Goal: Information Seeking & Learning: Learn about a topic

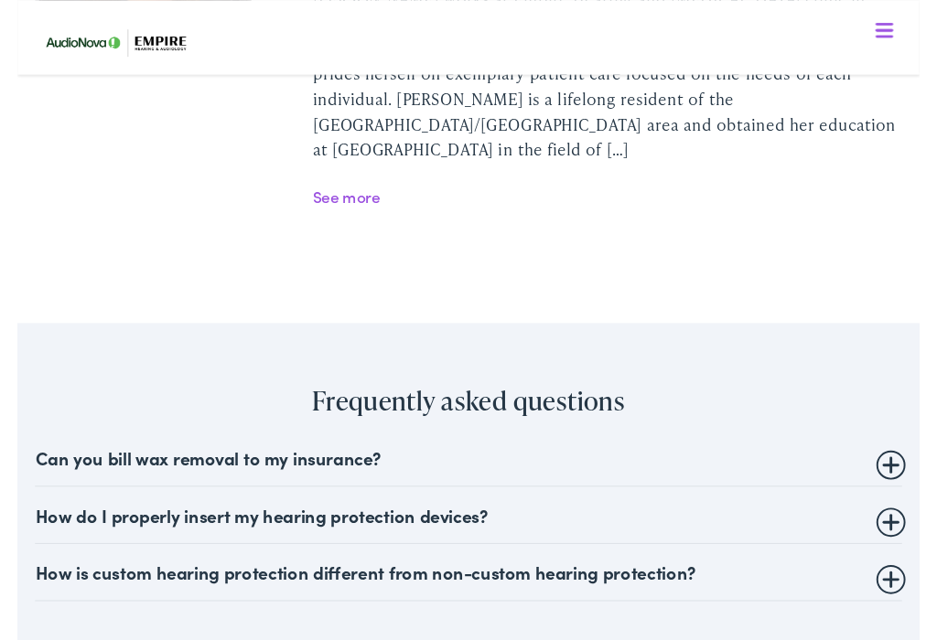
scroll to position [3640, 0]
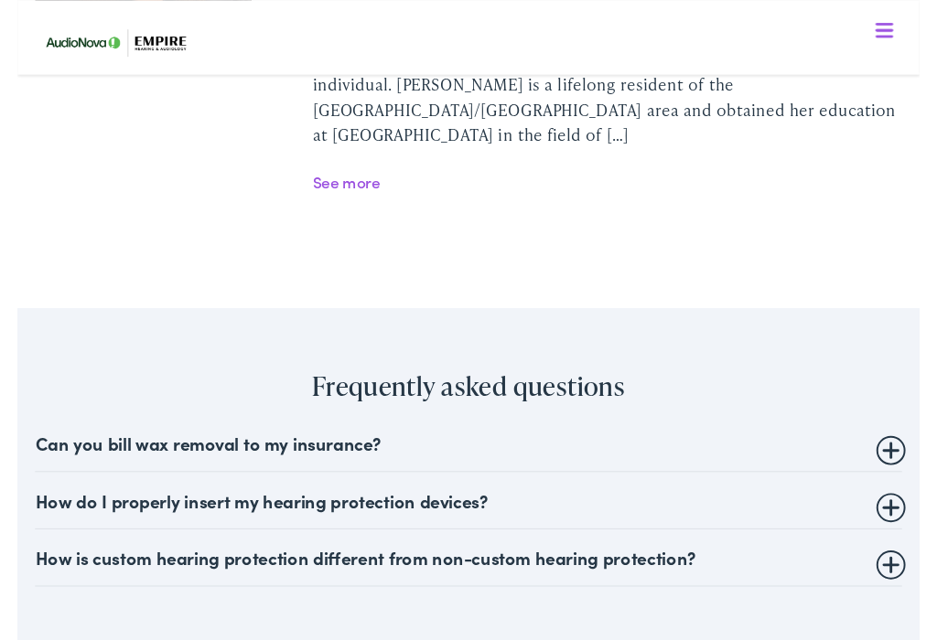
click at [369, 449] on summary "Can you bill wax removal to my insurance?" at bounding box center [467, 460] width 899 height 22
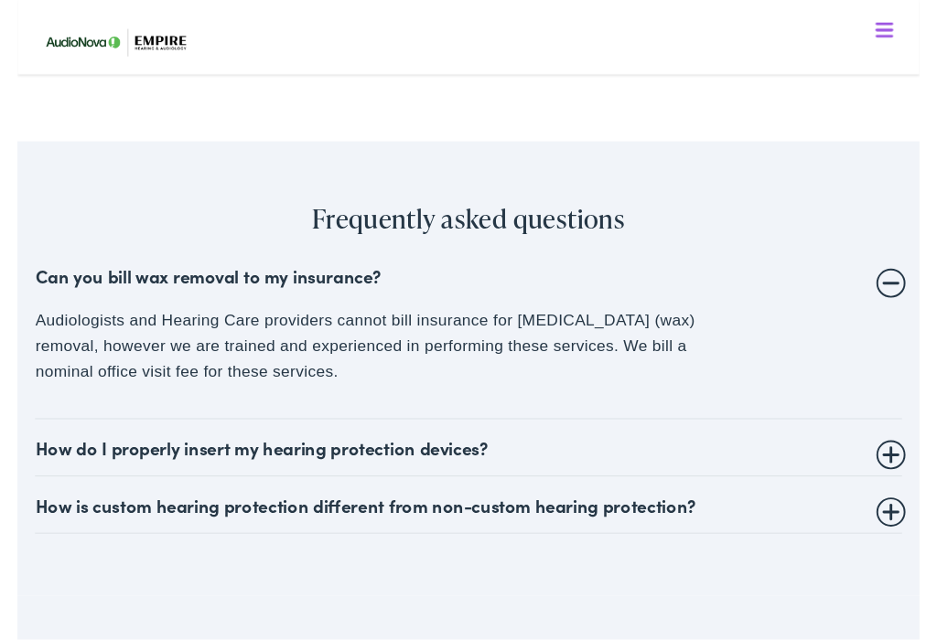
scroll to position [3816, 0]
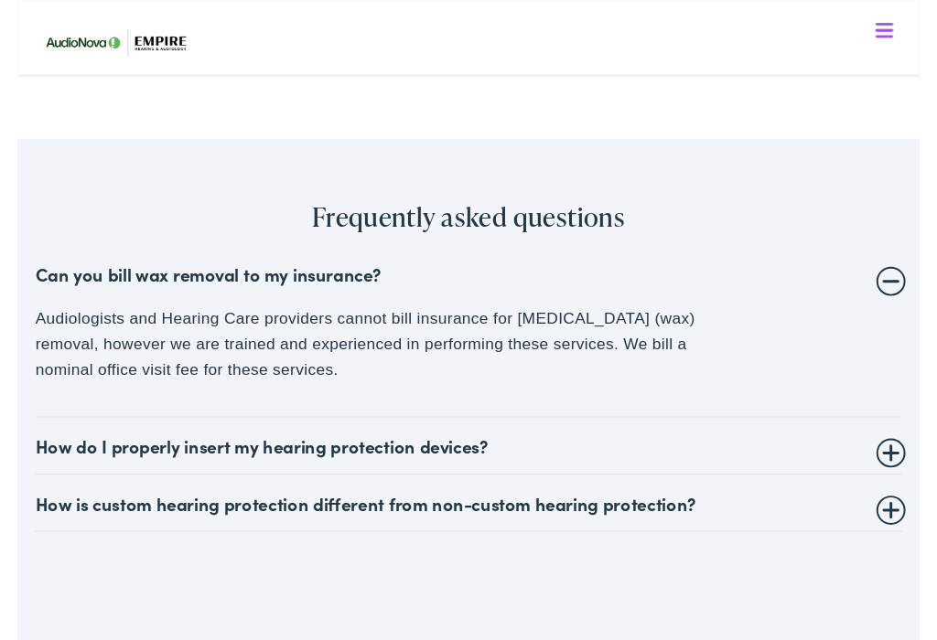
click at [488, 452] on summary "How do I properly insert my hearing protection devices?" at bounding box center [467, 463] width 899 height 22
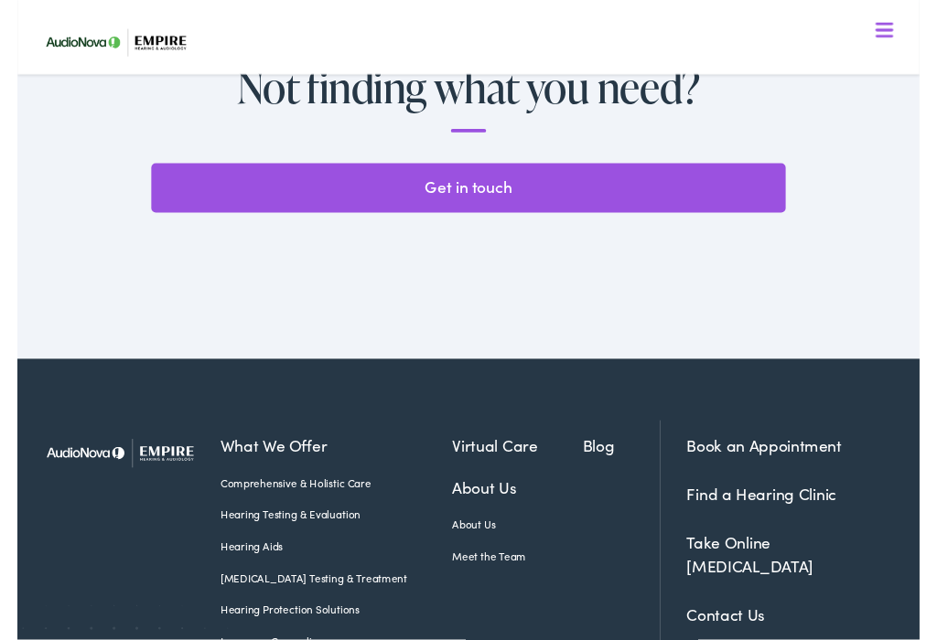
scroll to position [4622, 0]
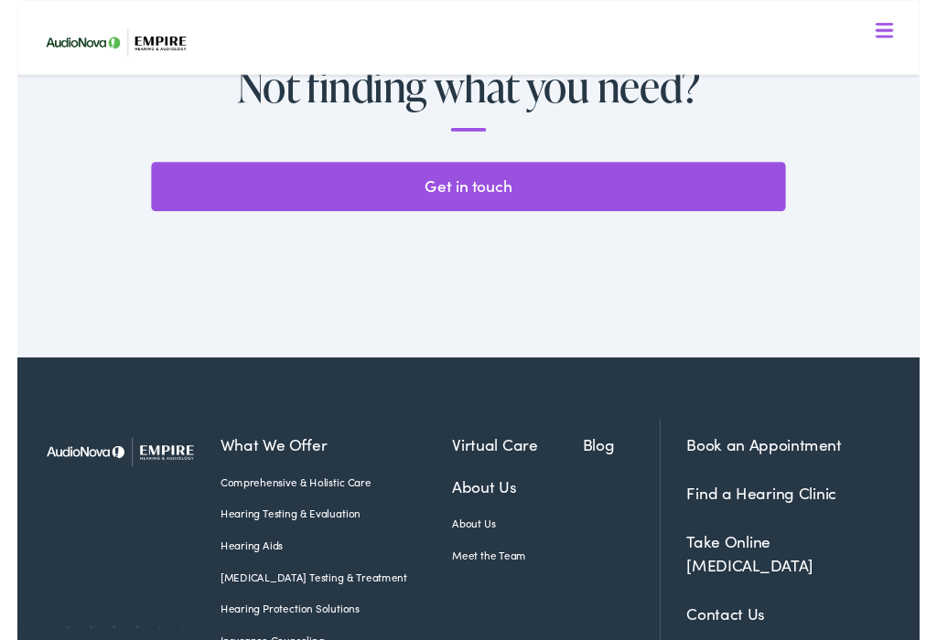
click at [485, 492] on link "About Us" at bounding box center [519, 504] width 135 height 25
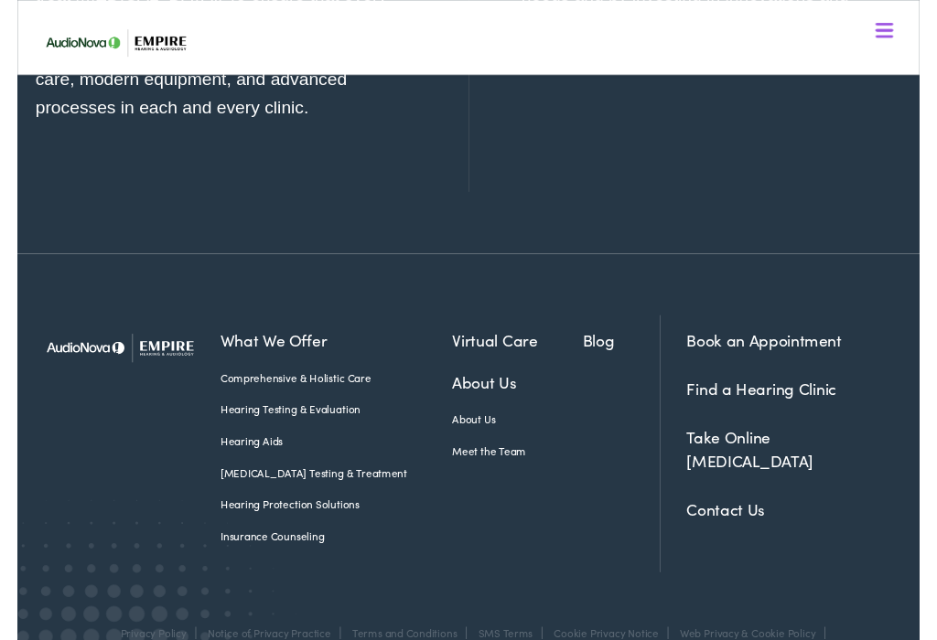
scroll to position [1768, 0]
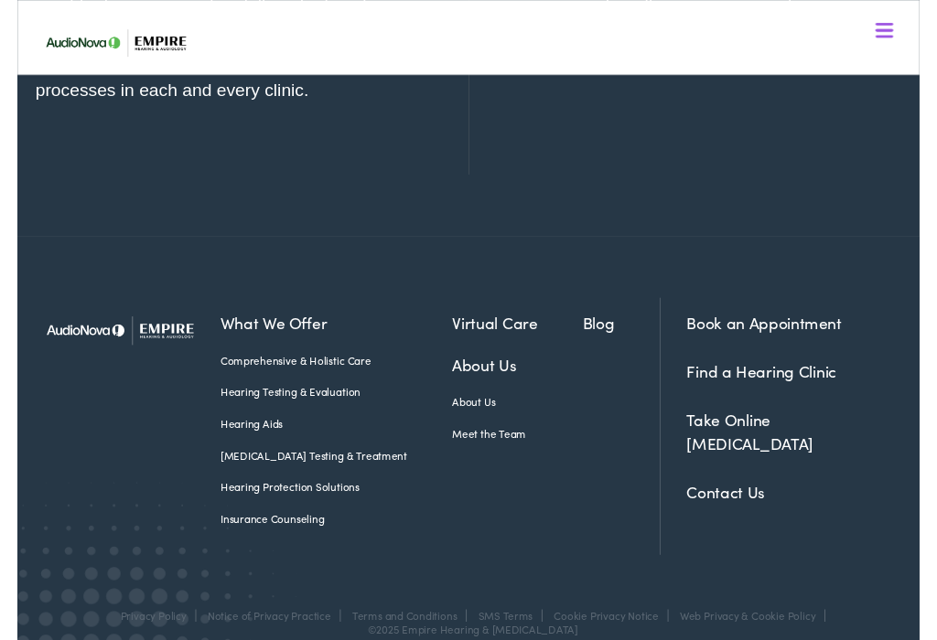
click at [490, 366] on link "About Us" at bounding box center [519, 378] width 135 height 25
